Goal: Information Seeking & Learning: Learn about a topic

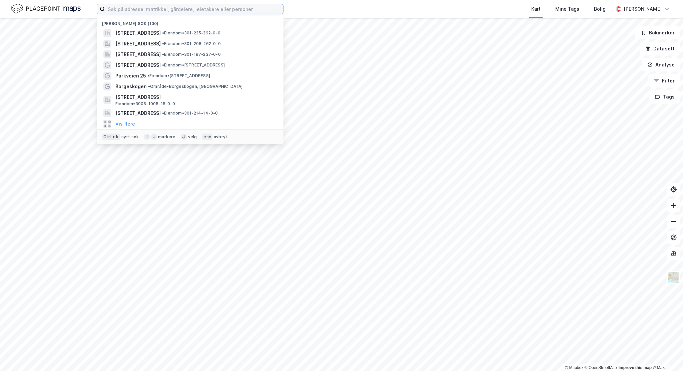
click at [167, 6] on input at bounding box center [194, 9] width 178 height 10
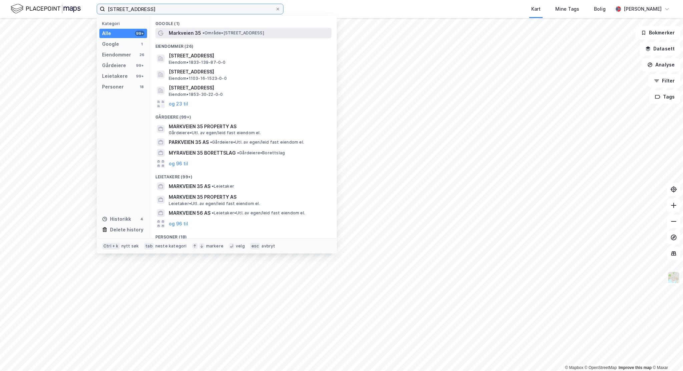
type input "[STREET_ADDRESS]"
click at [218, 35] on span "• Område • [STREET_ADDRESS]" at bounding box center [234, 32] width 62 height 5
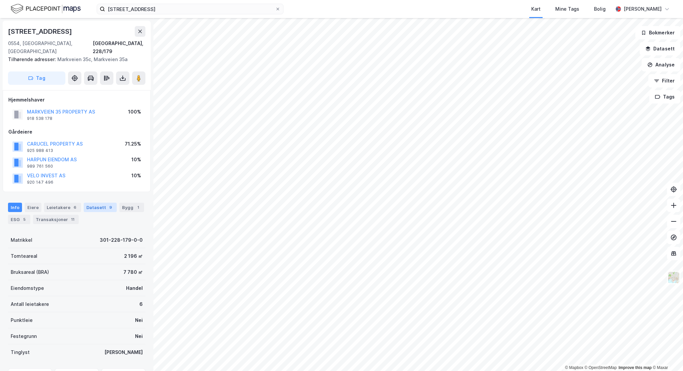
scroll to position [32, 0]
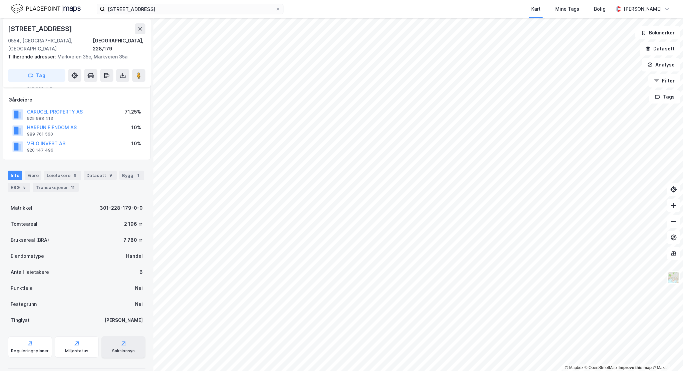
click at [120, 340] on icon at bounding box center [123, 343] width 7 height 7
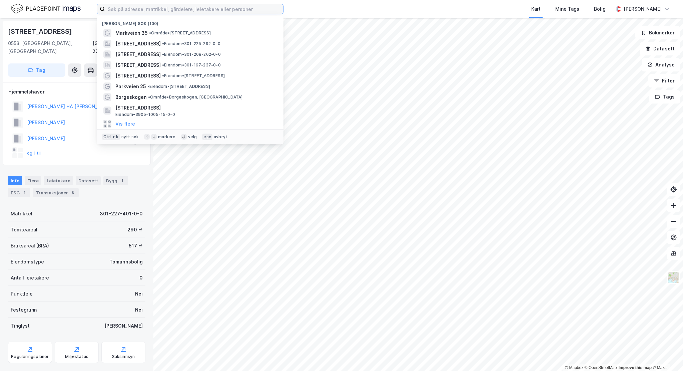
click at [140, 8] on input at bounding box center [194, 9] width 178 height 10
click at [132, 34] on span "Markveien 35" at bounding box center [131, 33] width 32 height 8
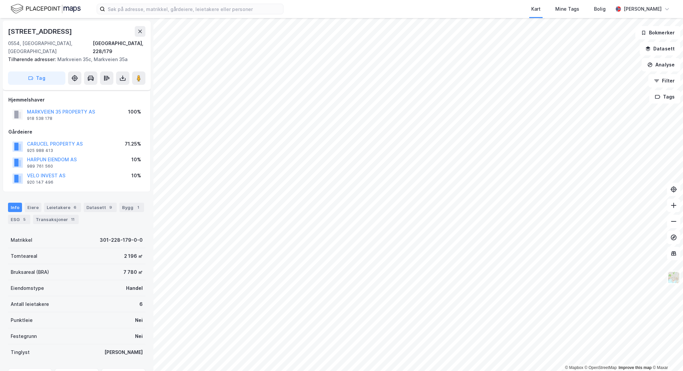
scroll to position [32, 0]
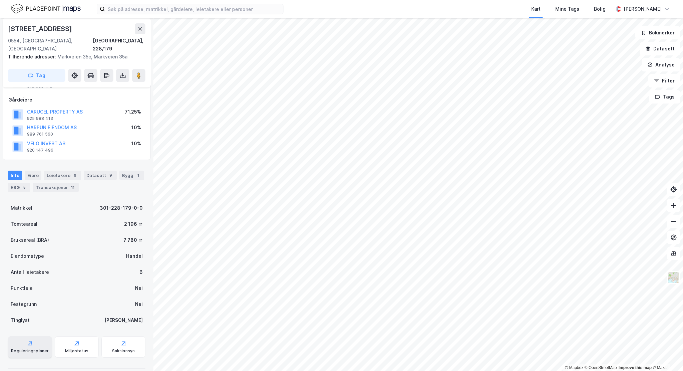
click at [24, 336] on div "Reguleringsplaner" at bounding box center [30, 346] width 44 height 21
